Goal: Information Seeking & Learning: Check status

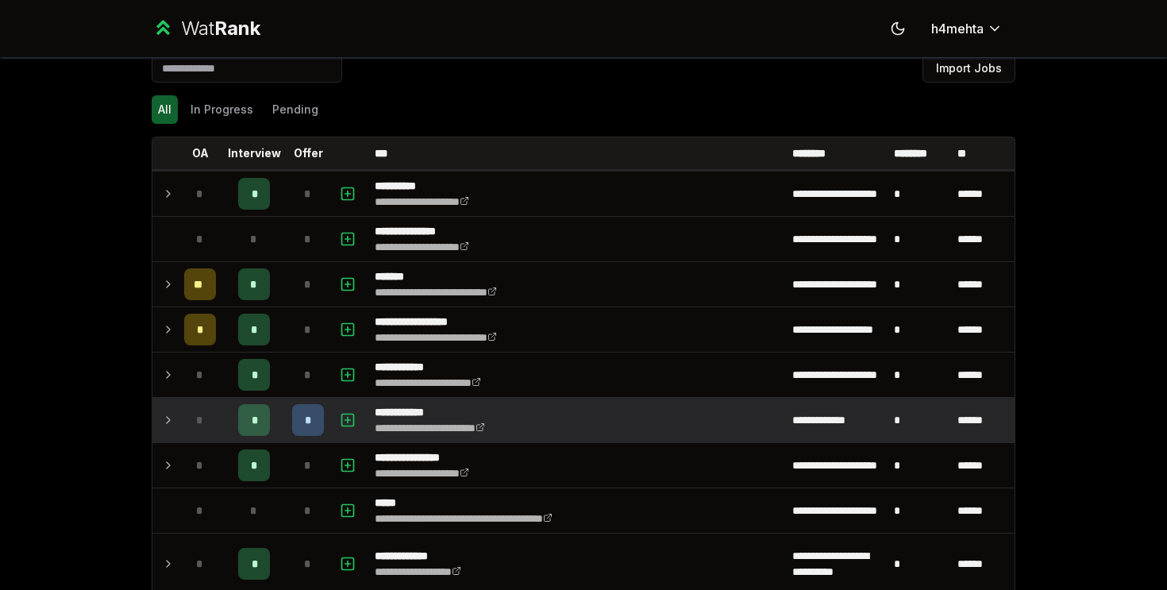
scroll to position [22, 0]
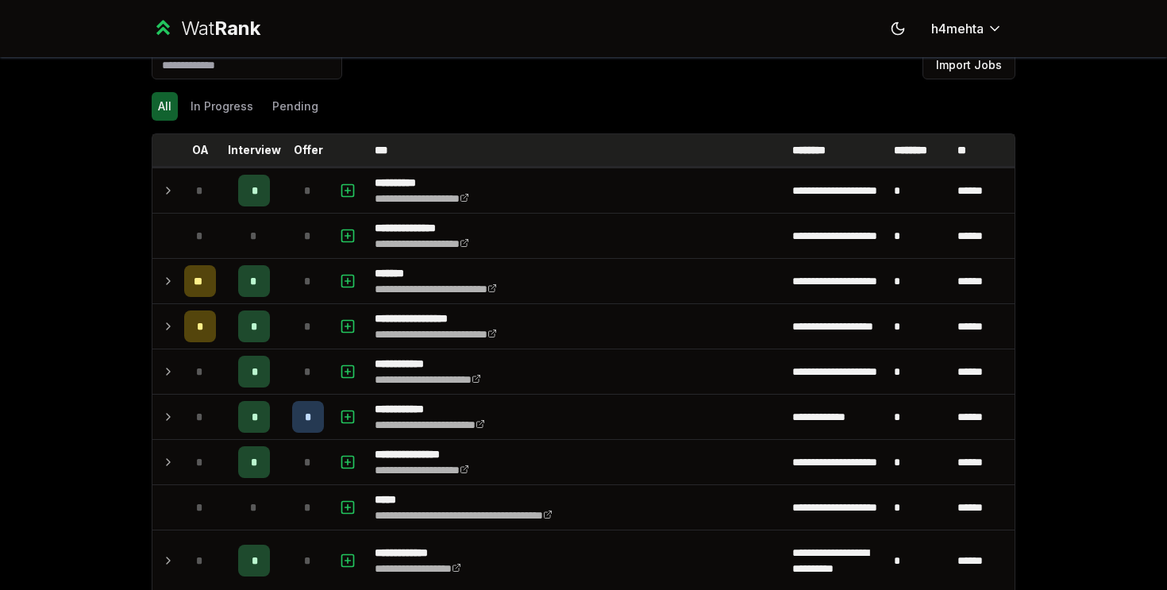
click at [315, 166] on tr "OA Interview Offer *** ******** ******** **" at bounding box center [583, 150] width 862 height 33
click at [315, 156] on p "Offer" at bounding box center [308, 150] width 29 height 16
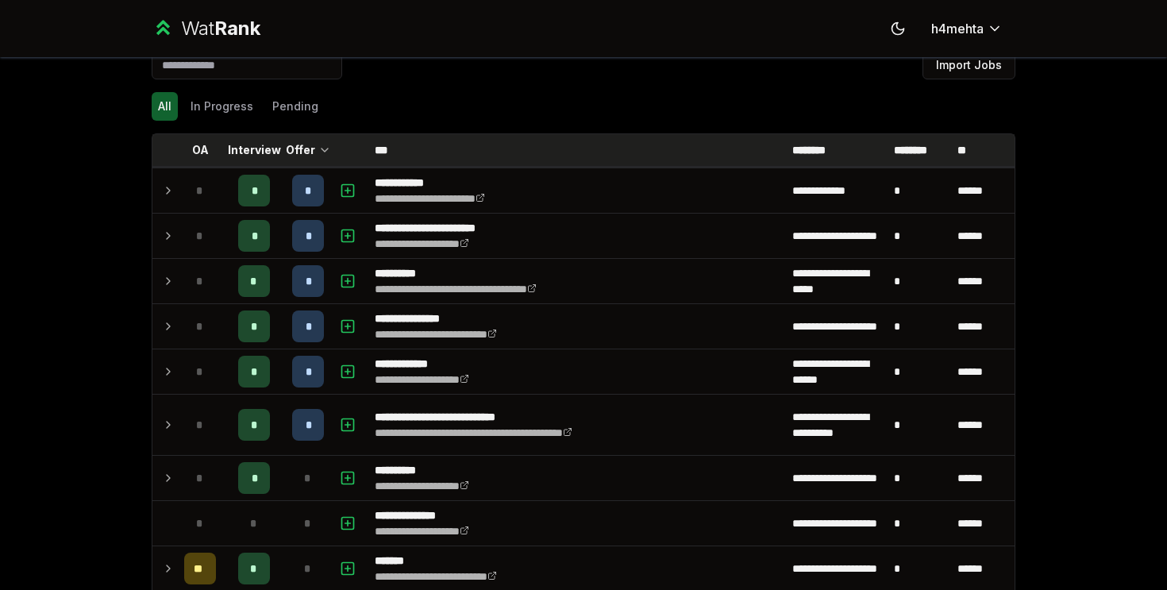
click at [315, 156] on th "Offer" at bounding box center [308, 150] width 44 height 32
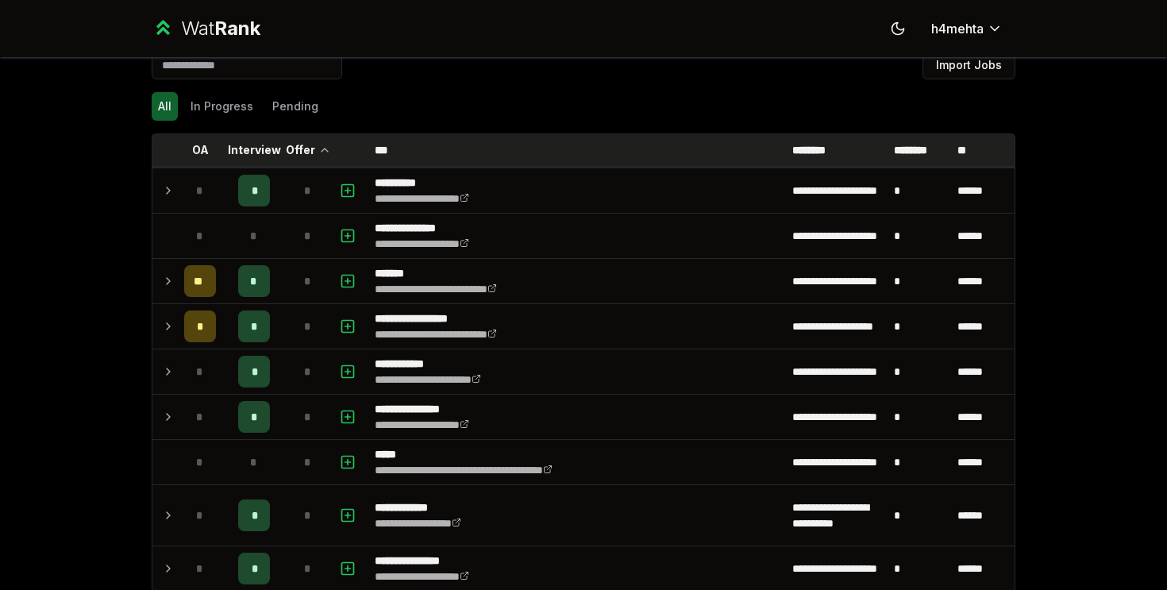
click at [315, 156] on th "Offer" at bounding box center [308, 150] width 44 height 32
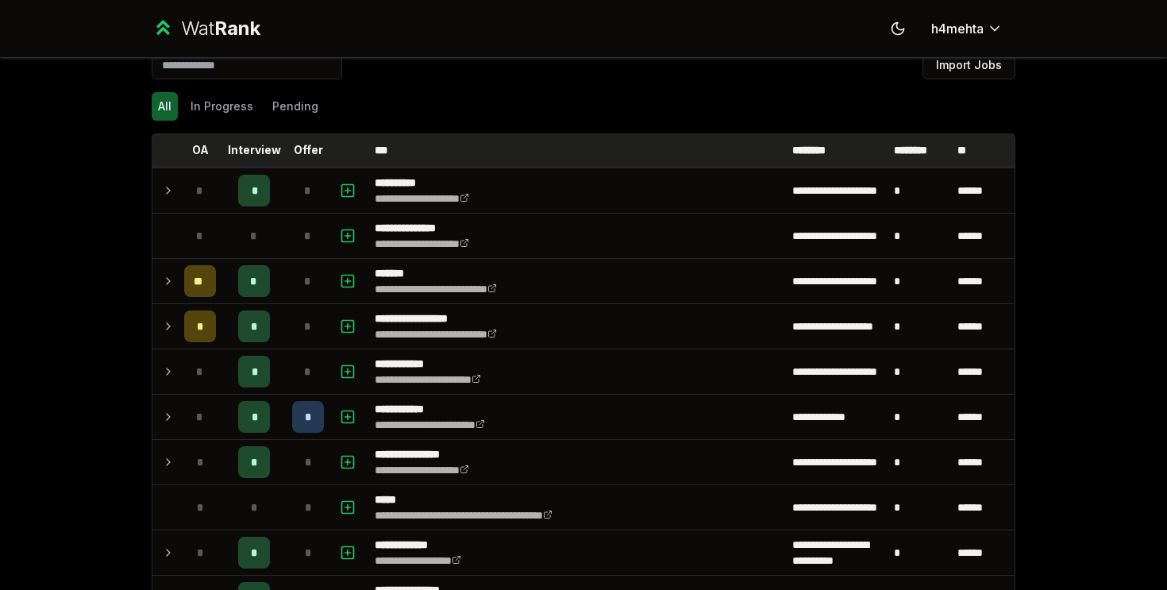
click at [315, 156] on p "Offer" at bounding box center [308, 150] width 29 height 16
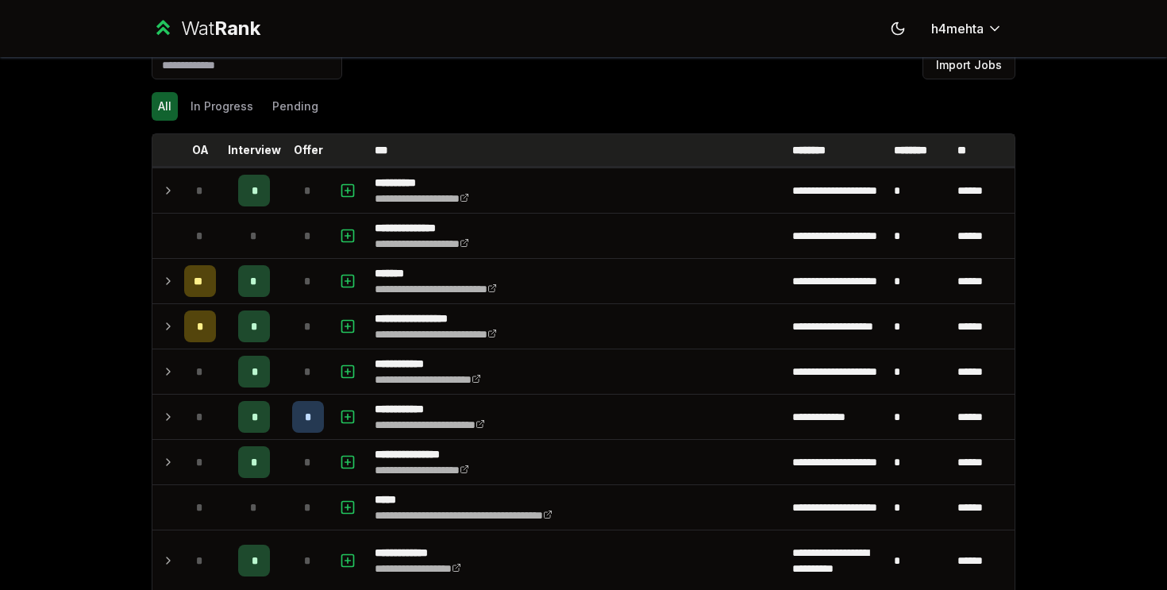
click at [315, 156] on th "Offer" at bounding box center [308, 150] width 44 height 32
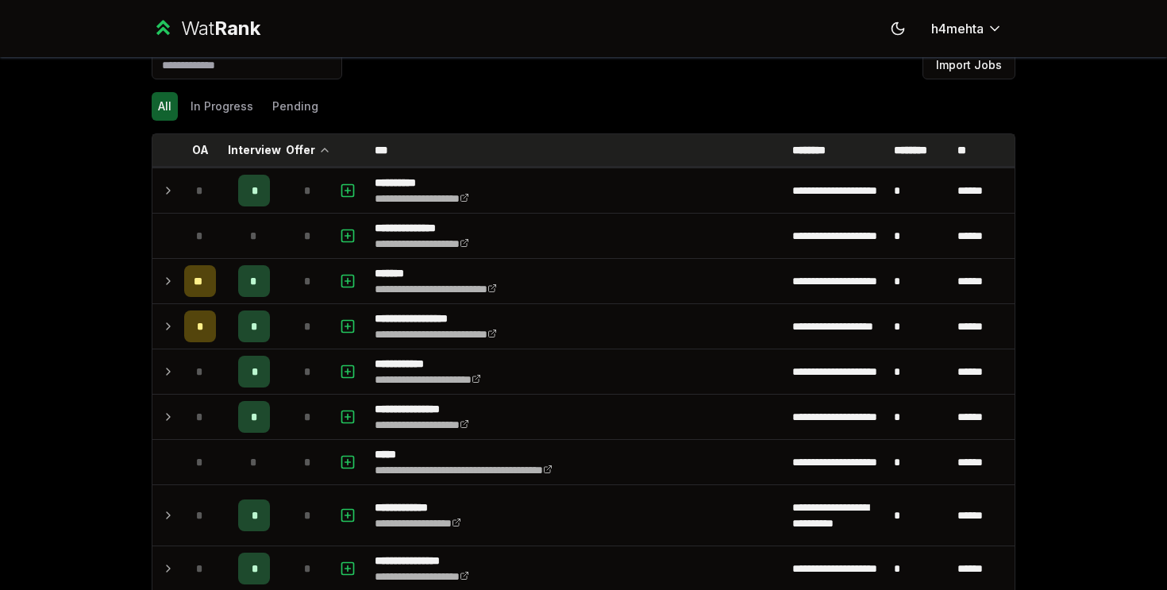
click at [315, 156] on th "Offer" at bounding box center [308, 150] width 44 height 32
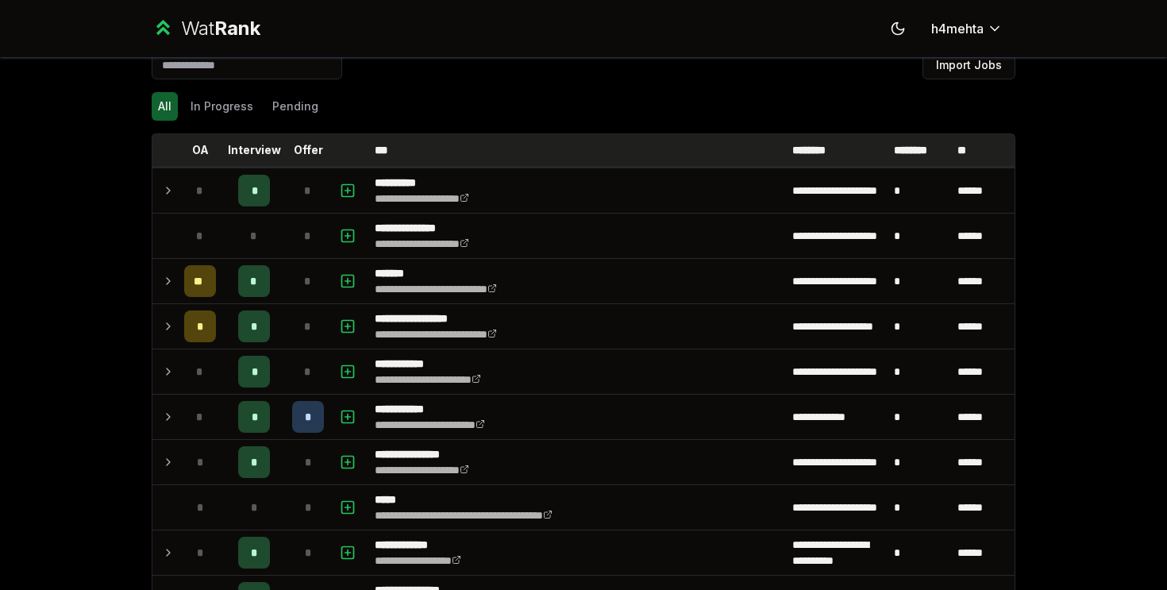
click at [315, 156] on p "Offer" at bounding box center [308, 150] width 29 height 16
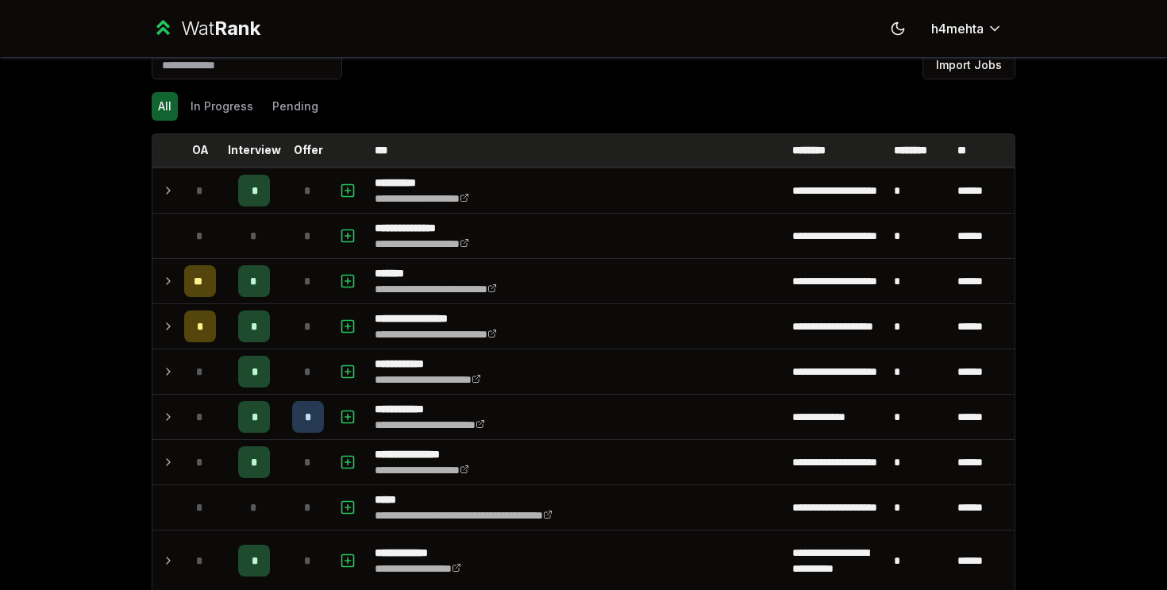
click at [315, 156] on th "Offer" at bounding box center [308, 150] width 44 height 32
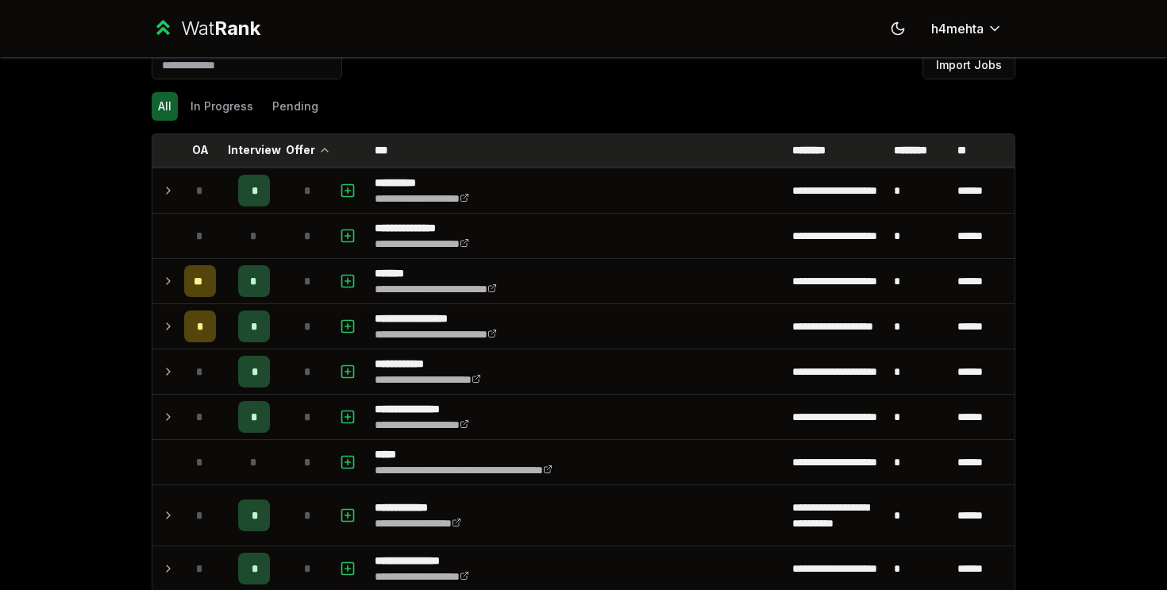
click at [315, 156] on th "Offer" at bounding box center [308, 150] width 44 height 32
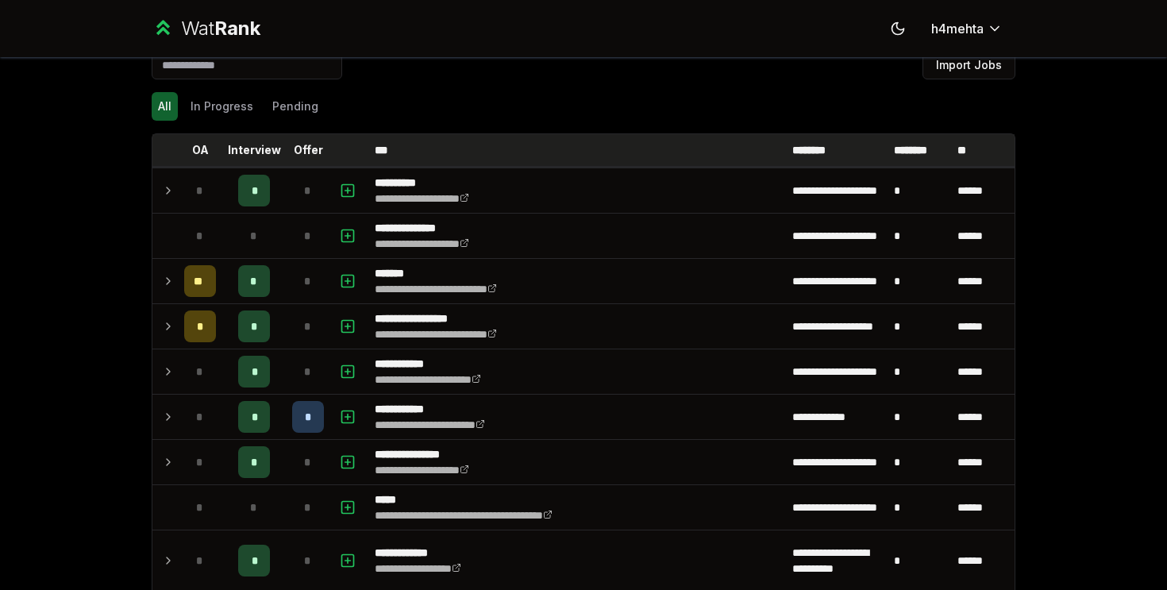
click at [315, 156] on p "Offer" at bounding box center [308, 150] width 29 height 16
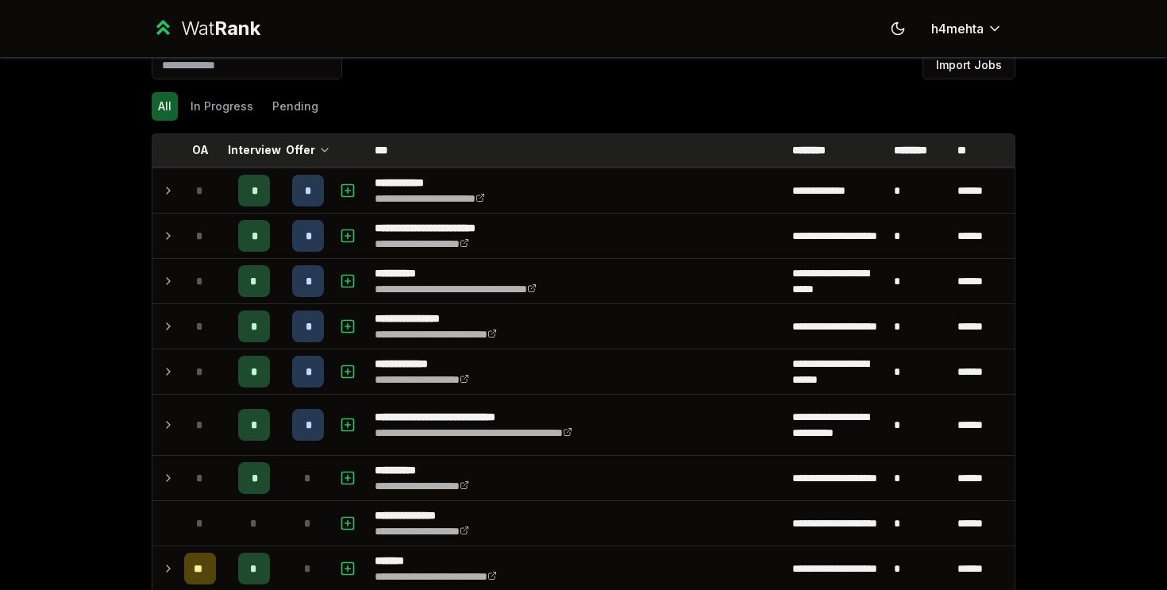
click at [315, 156] on th "Offer" at bounding box center [308, 150] width 44 height 32
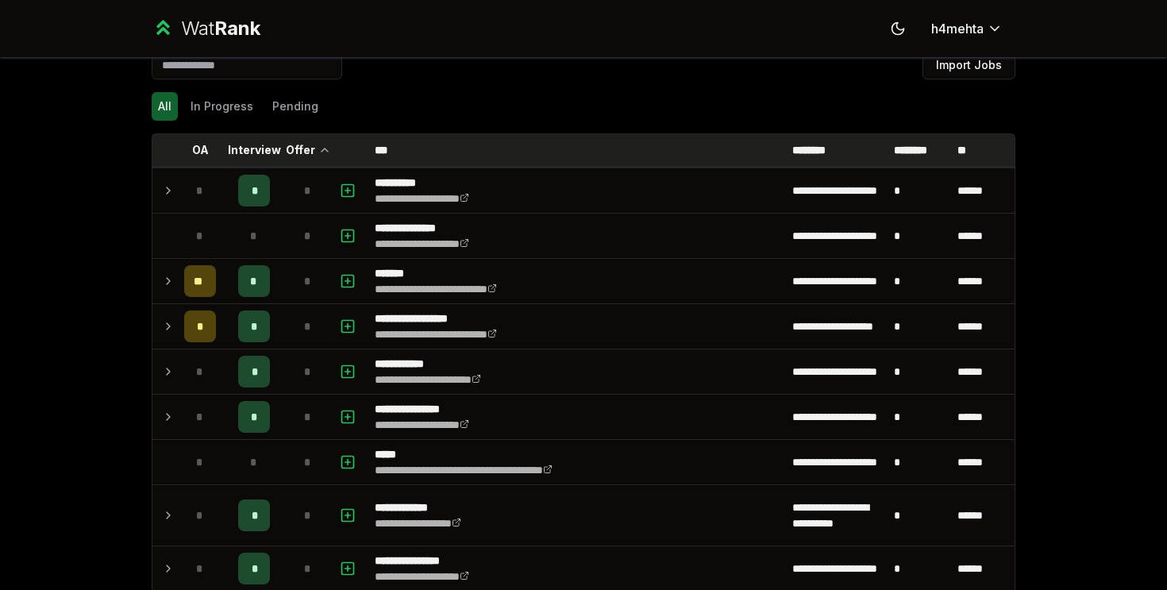
click at [315, 156] on th "Offer" at bounding box center [308, 150] width 44 height 32
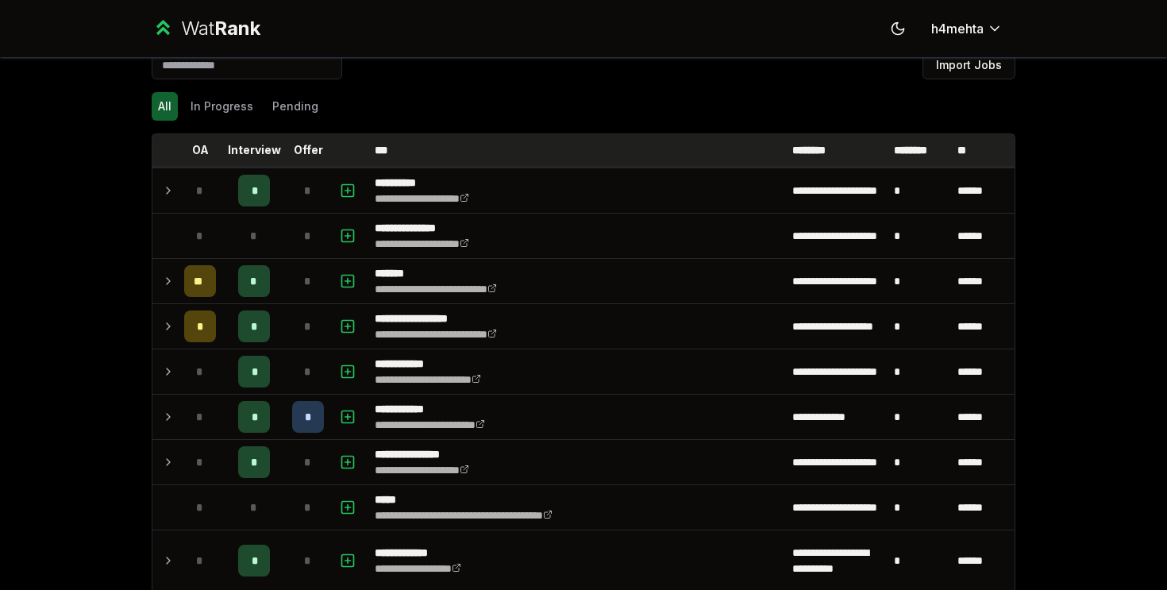
click at [315, 156] on p "Offer" at bounding box center [308, 150] width 29 height 16
